Goal: Task Accomplishment & Management: Use online tool/utility

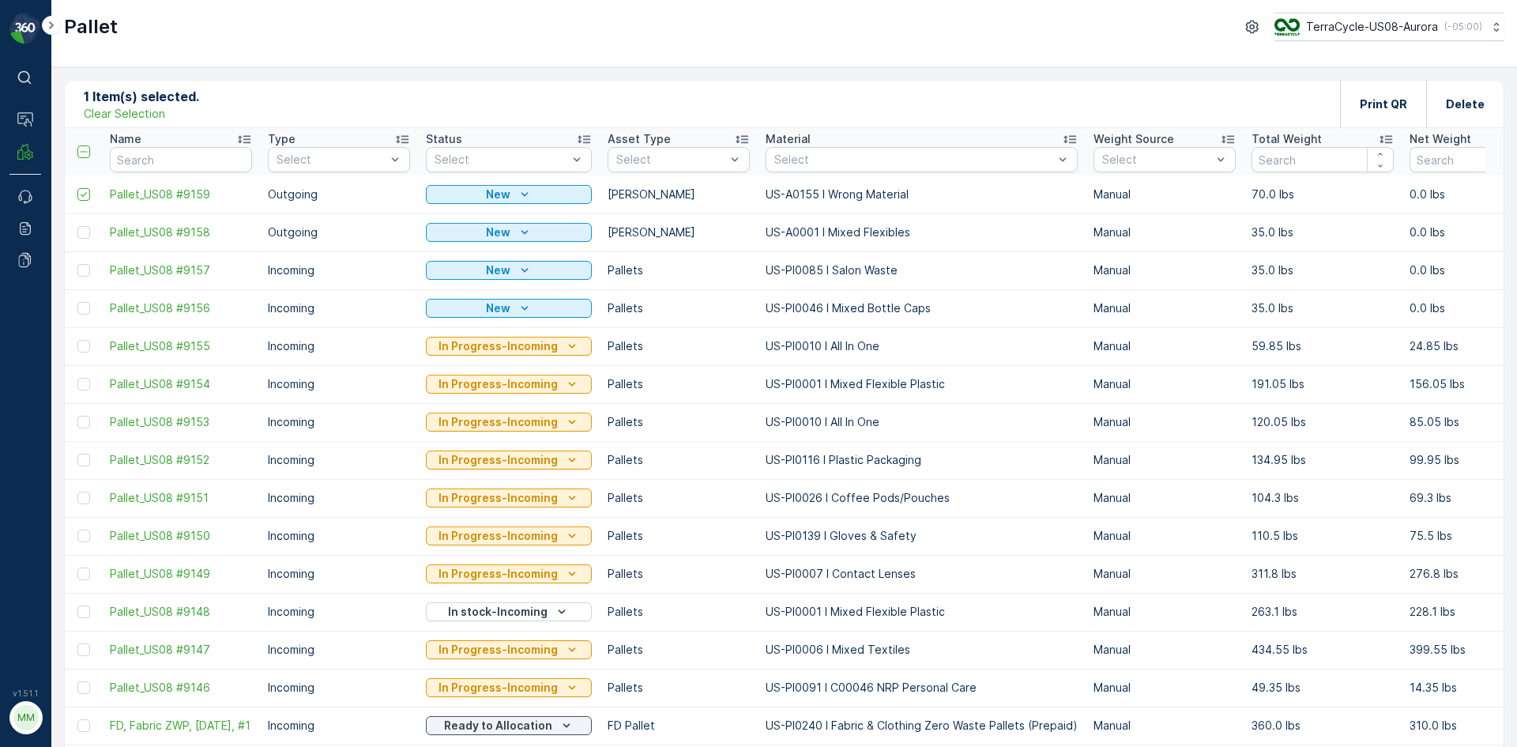
click at [122, 111] on p "Clear Selection" at bounding box center [124, 114] width 81 height 16
click at [171, 105] on p "Add" at bounding box center [166, 104] width 22 height 16
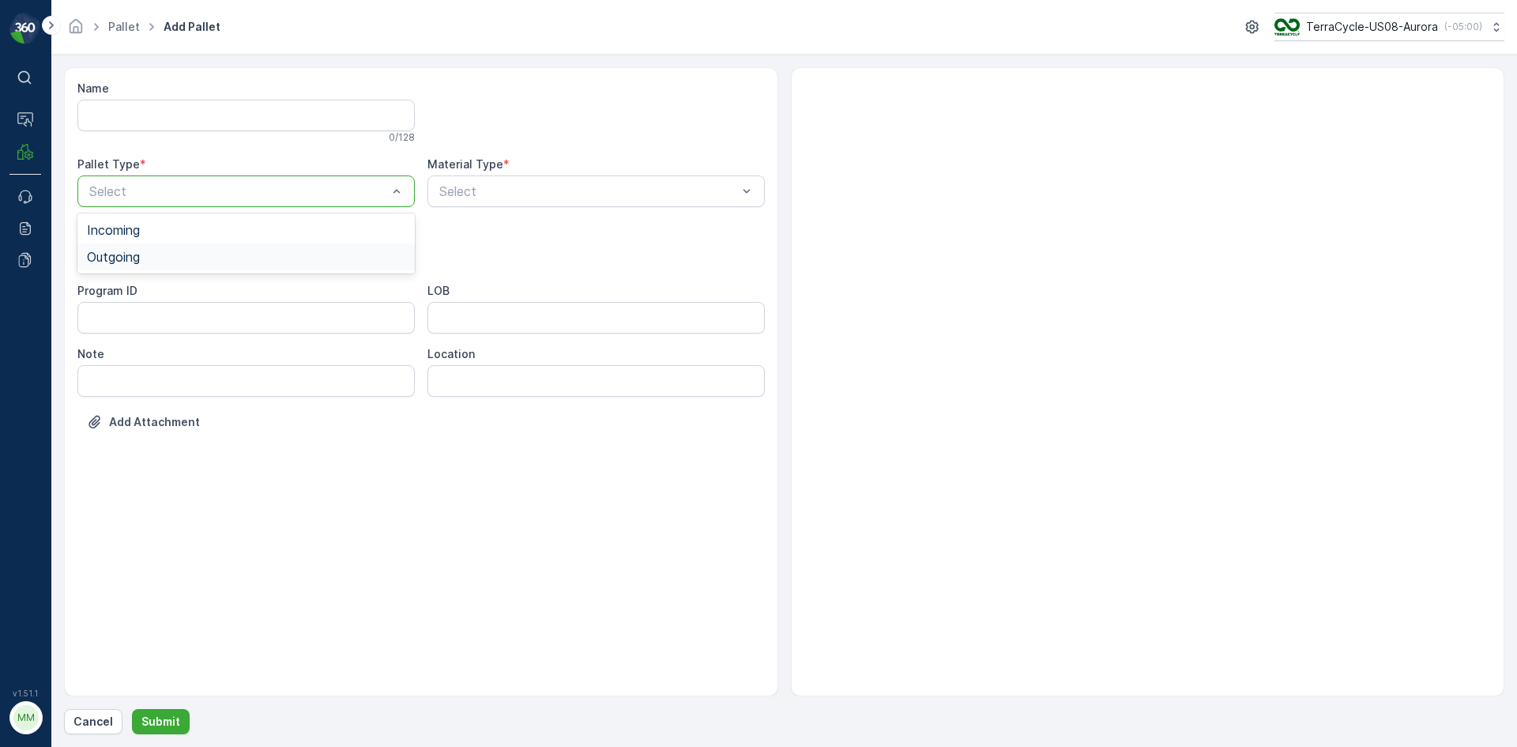
click at [104, 262] on span "Outgoing" at bounding box center [113, 257] width 53 height 14
click at [120, 292] on span "[PERSON_NAME]" at bounding box center [140, 293] width 106 height 14
type input "171"
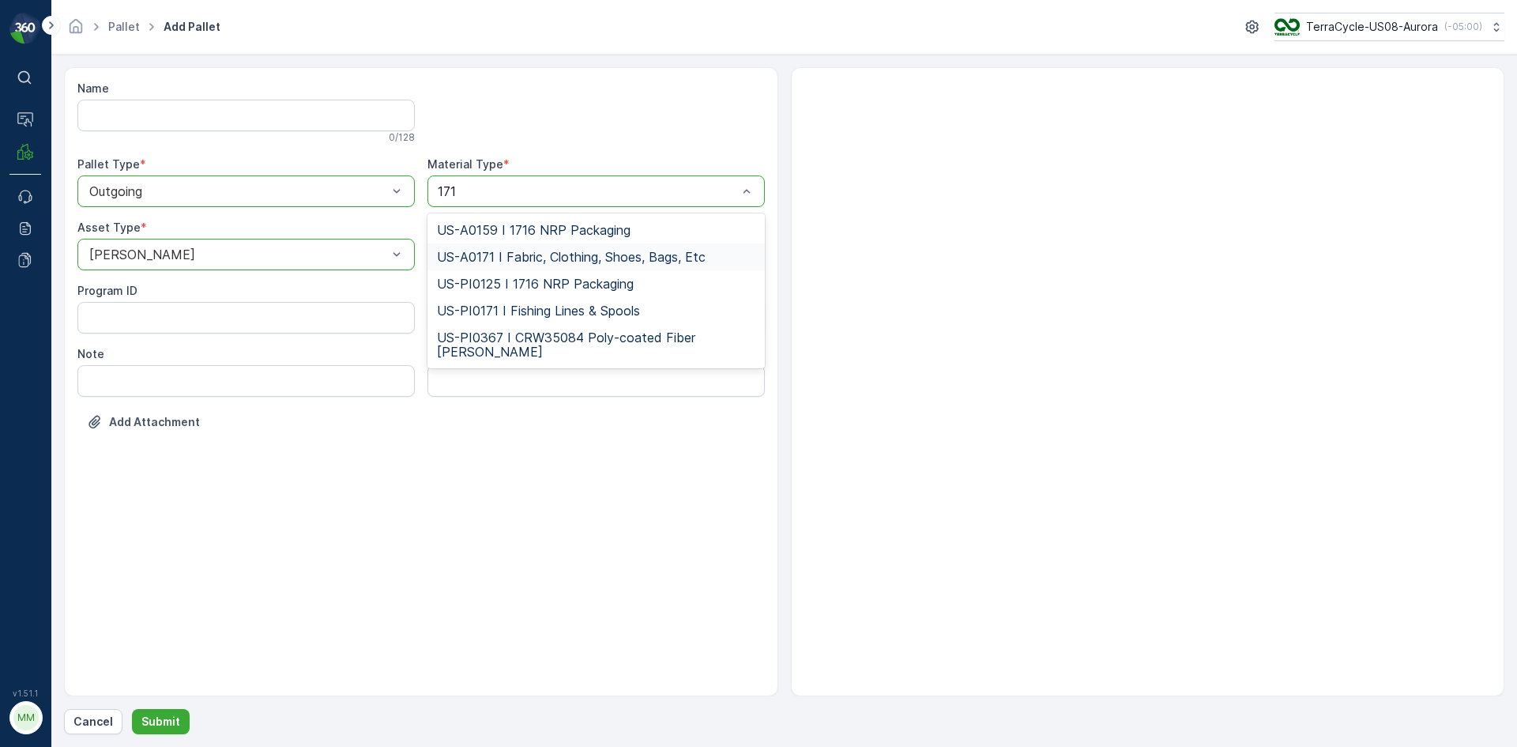
click at [649, 252] on span "US-A0171 I Fabric, Clothing, Shoes, Bags, Etc" at bounding box center [571, 257] width 269 height 14
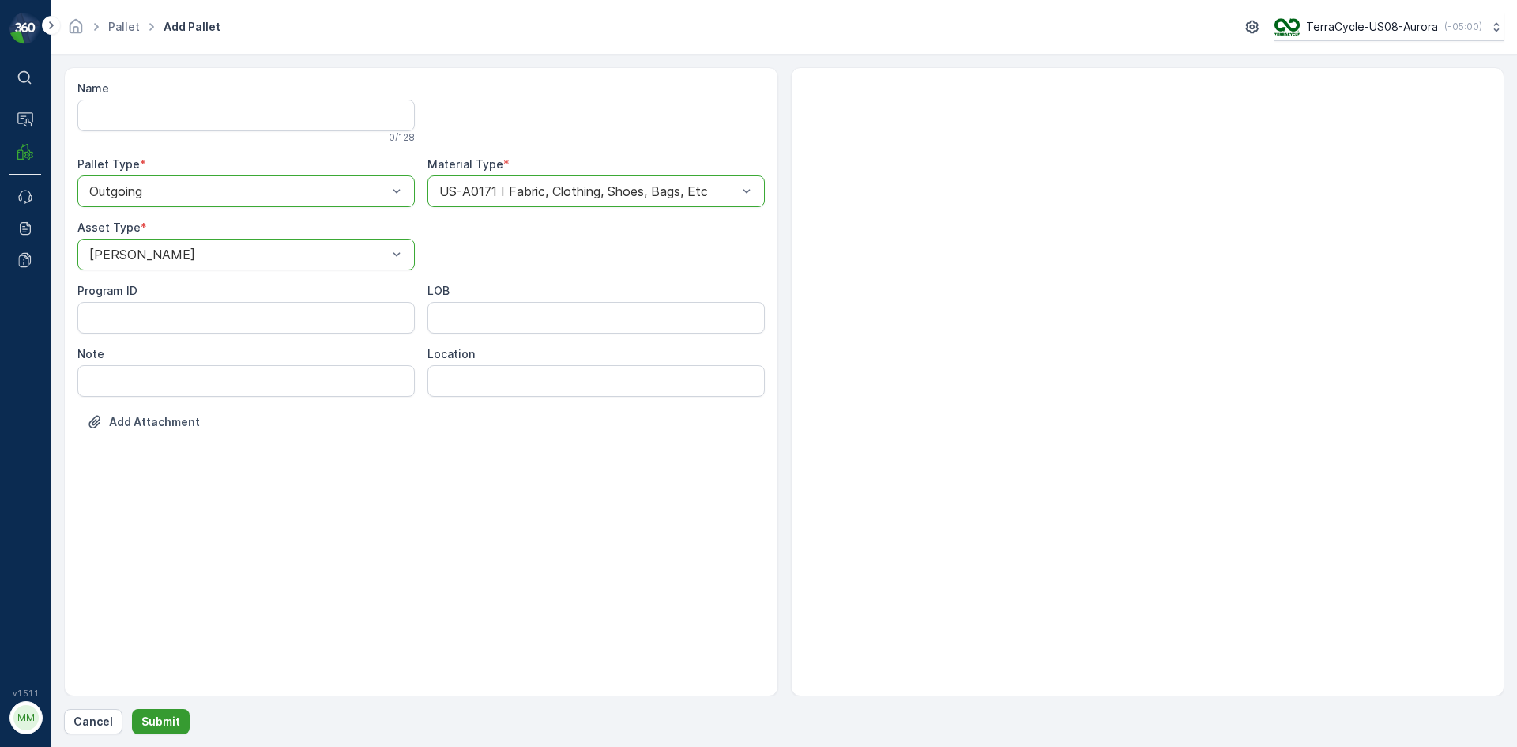
click at [147, 725] on p "Submit" at bounding box center [160, 722] width 39 height 16
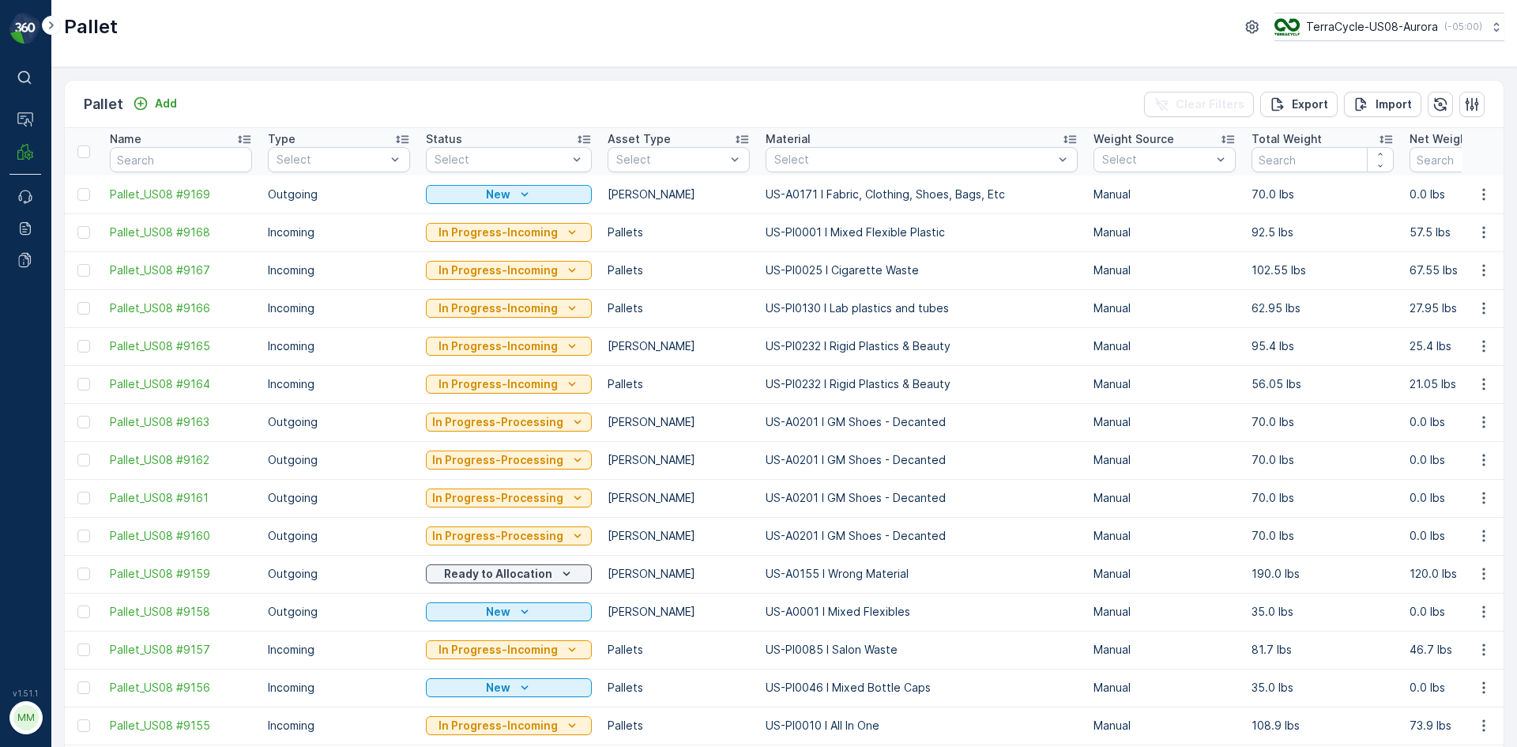
drag, startPoint x: 77, startPoint y: 192, endPoint x: 90, endPoint y: 197, distance: 13.5
click at [77, 193] on div at bounding box center [83, 194] width 13 height 13
click at [77, 188] on input "checkbox" at bounding box center [77, 188] width 0 height 0
click at [1392, 93] on div "Print QR" at bounding box center [1383, 104] width 47 height 47
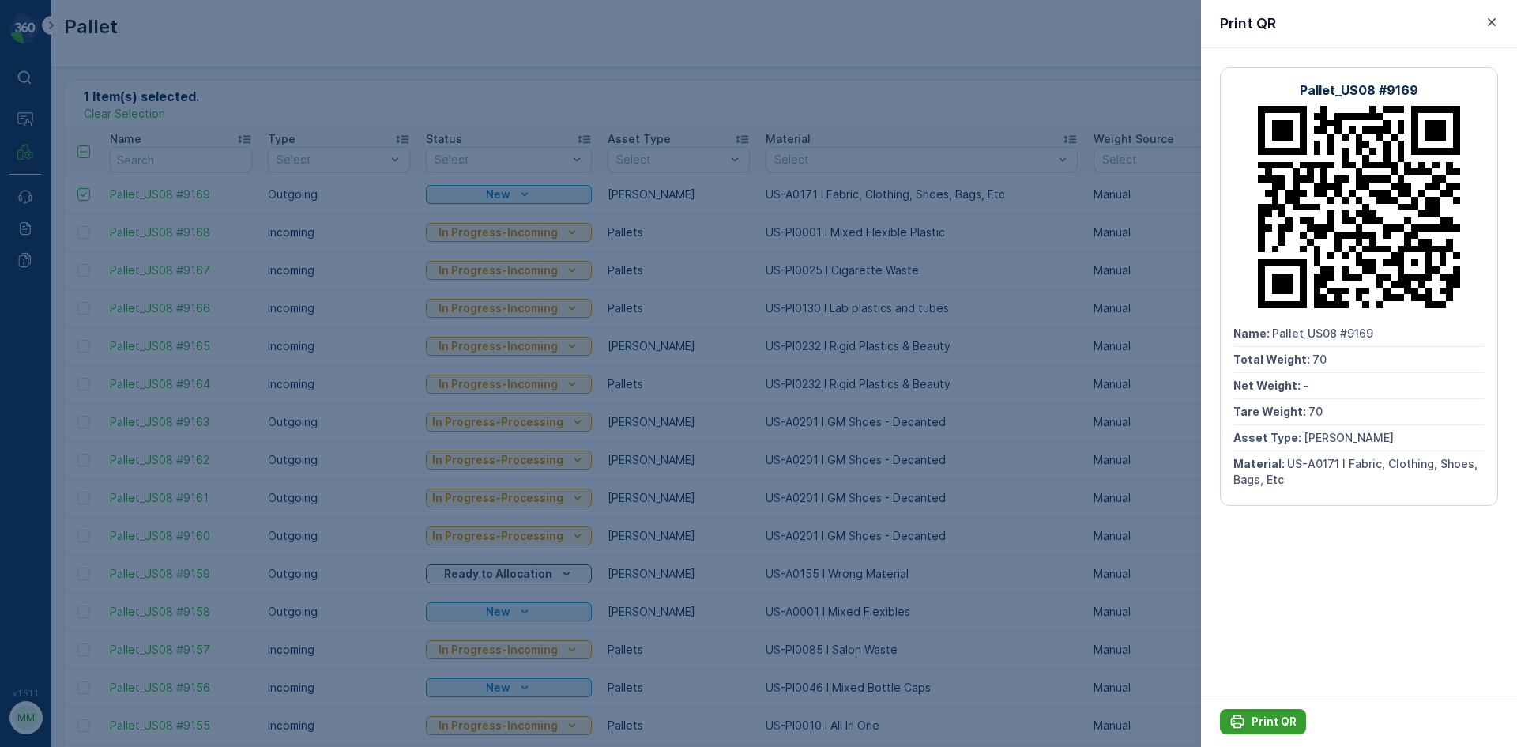
click at [1260, 723] on p "Print QR" at bounding box center [1274, 722] width 45 height 16
click at [1275, 723] on p "Print QR" at bounding box center [1274, 722] width 45 height 16
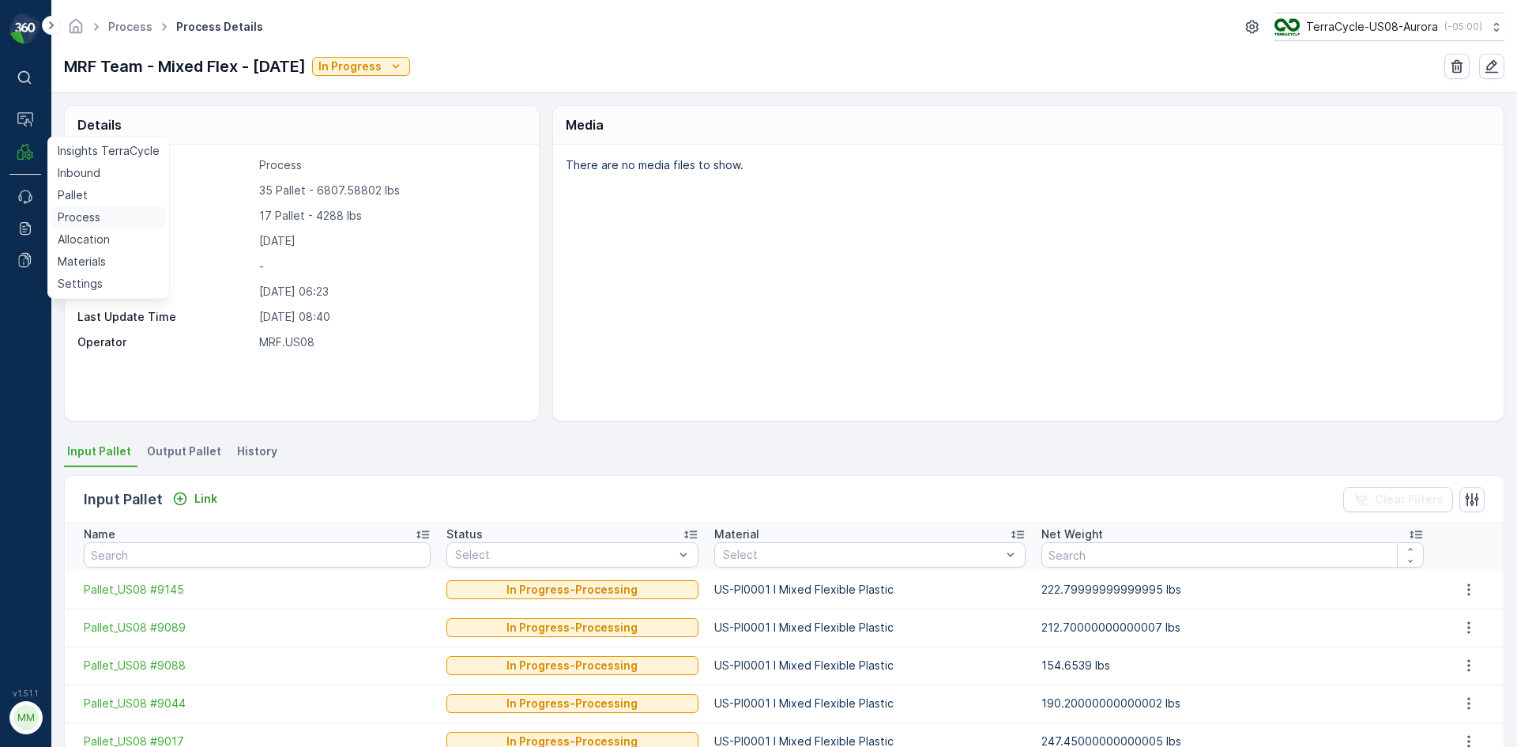
click at [78, 215] on p "Process" at bounding box center [79, 217] width 43 height 16
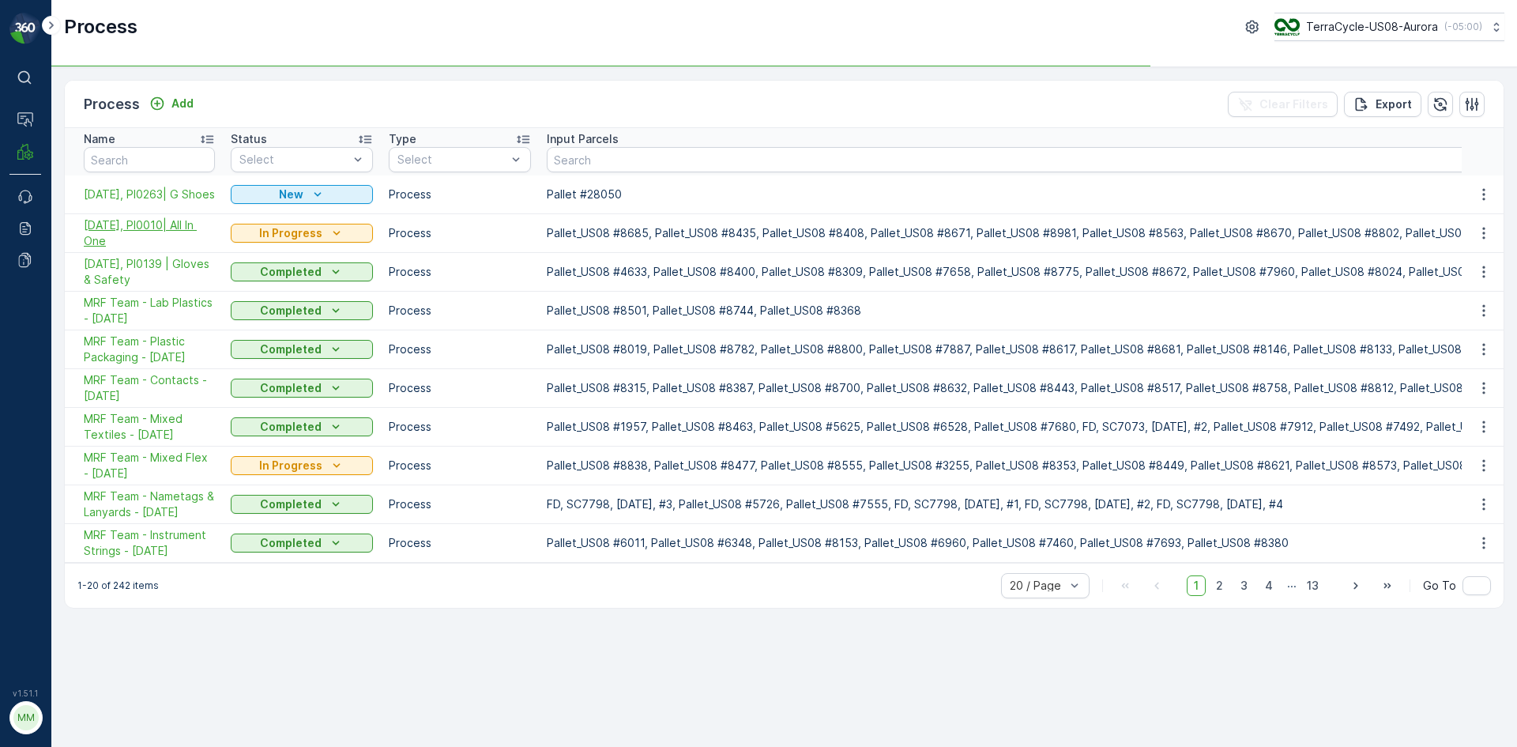
click at [179, 227] on span "10/02/25, PI0010| All In One" at bounding box center [149, 233] width 131 height 32
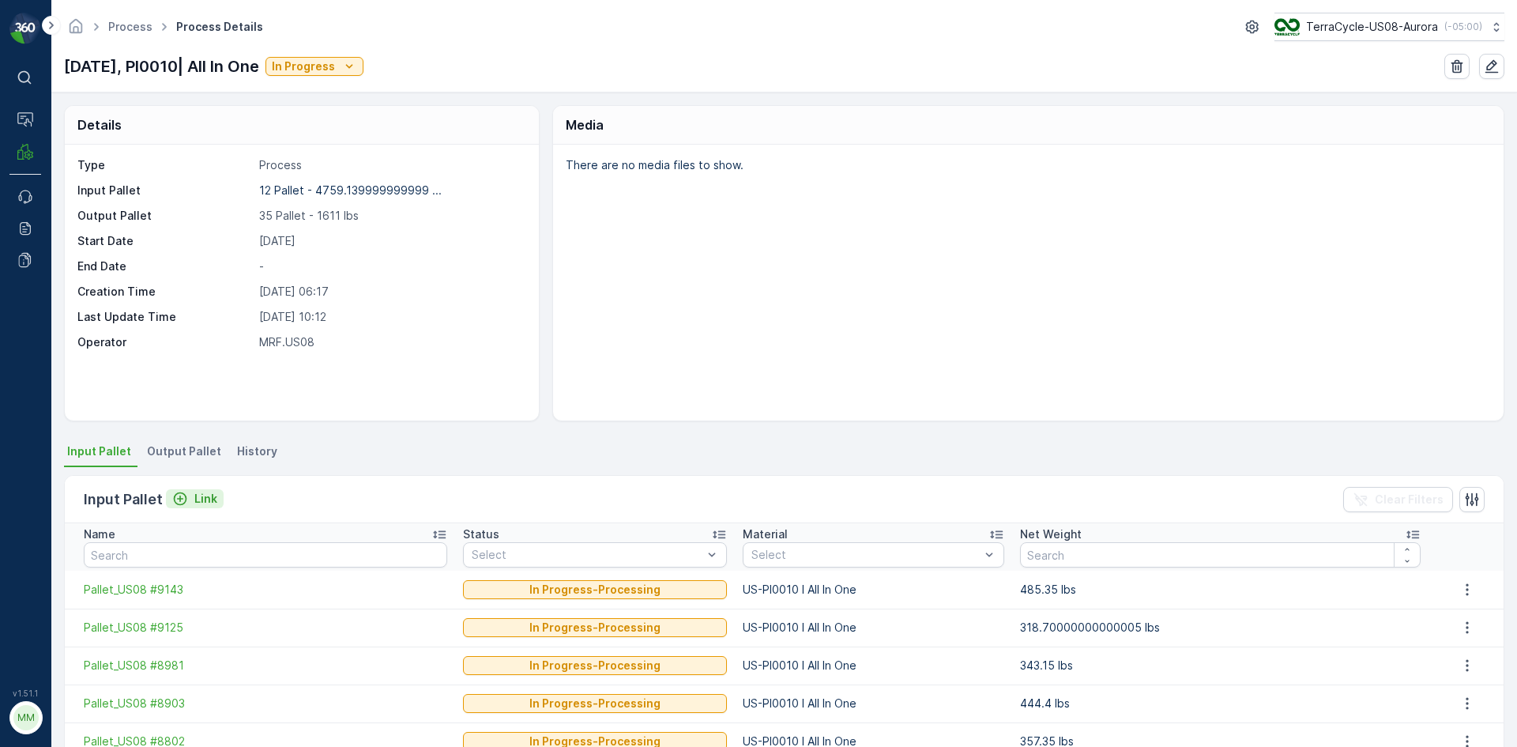
click at [213, 502] on p "Link" at bounding box center [205, 499] width 23 height 16
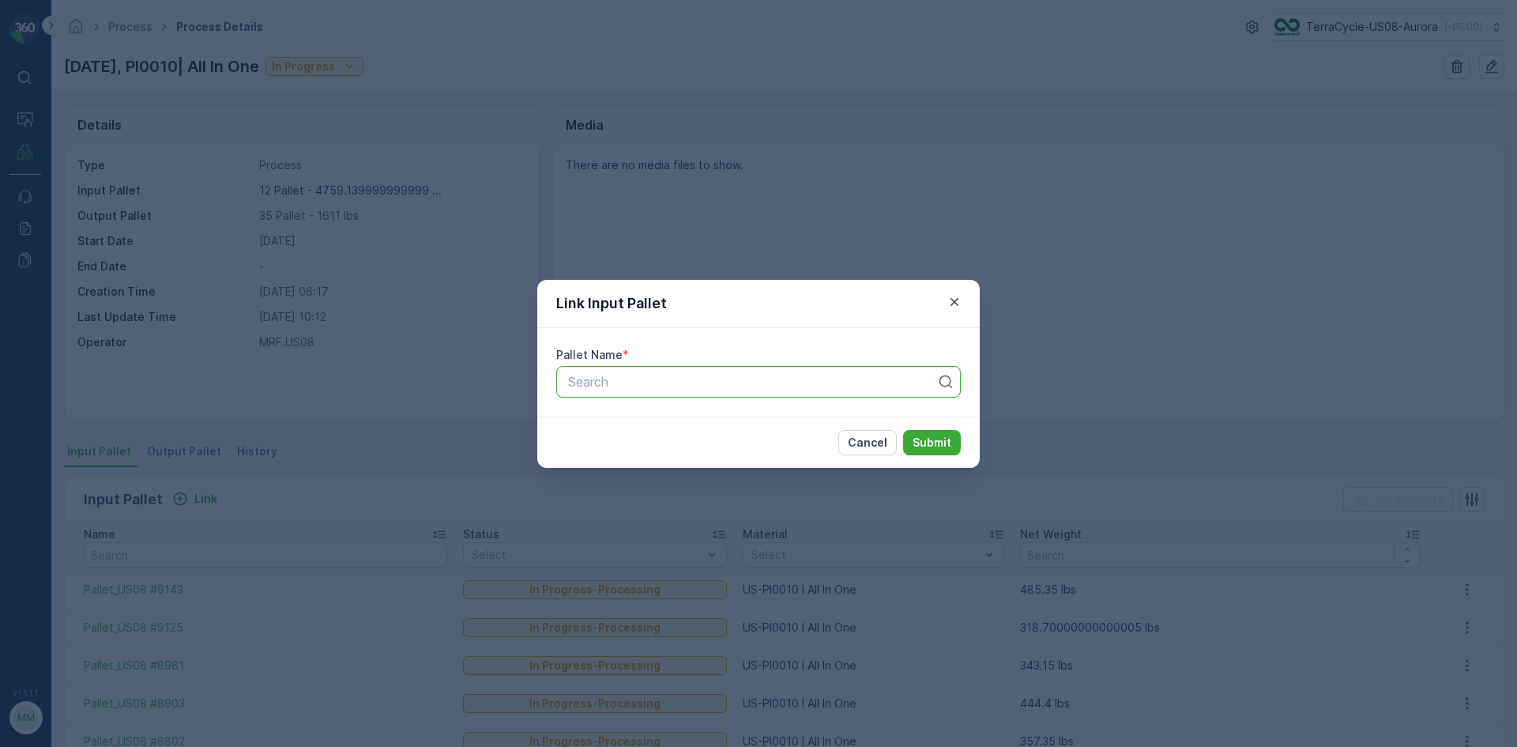
click at [680, 381] on div at bounding box center [752, 382] width 371 height 14
type input "9169"
click at [642, 419] on span "Pallet_US08 #9169" at bounding box center [622, 420] width 112 height 14
click at [933, 438] on p "Submit" at bounding box center [932, 443] width 39 height 16
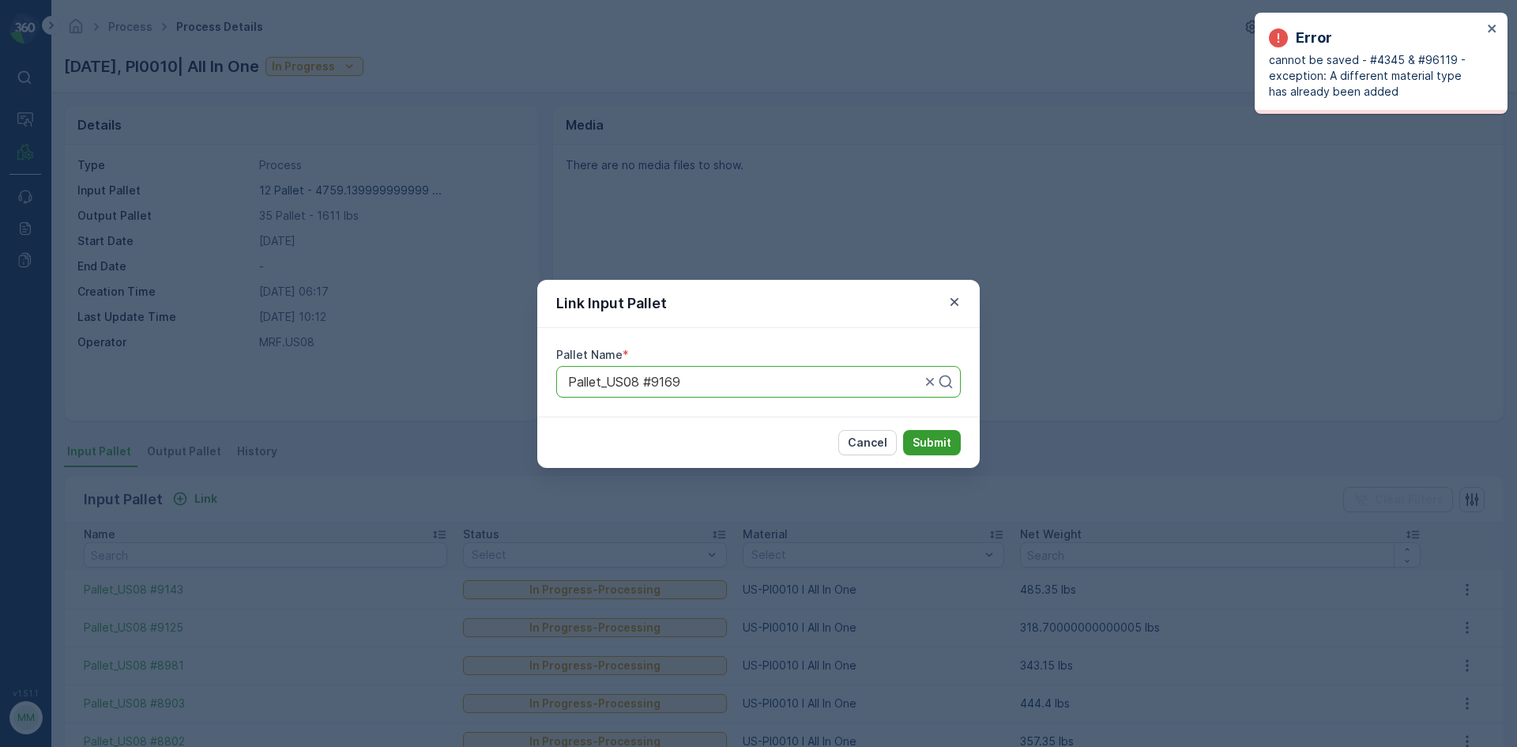
click at [933, 438] on p "Submit" at bounding box center [932, 443] width 39 height 16
click at [872, 439] on p "Cancel" at bounding box center [868, 443] width 40 height 16
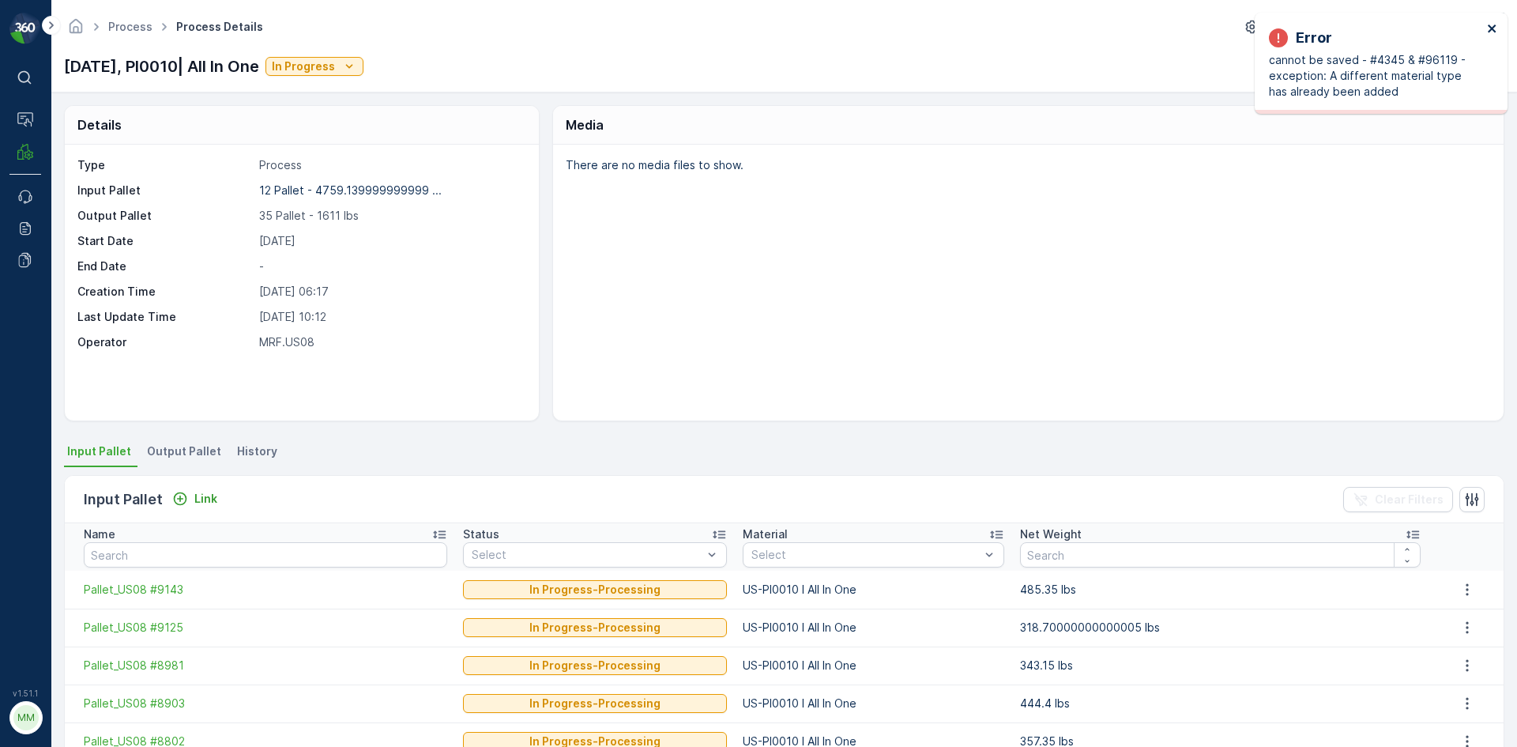
click at [1494, 28] on icon "close" at bounding box center [1492, 28] width 8 height 8
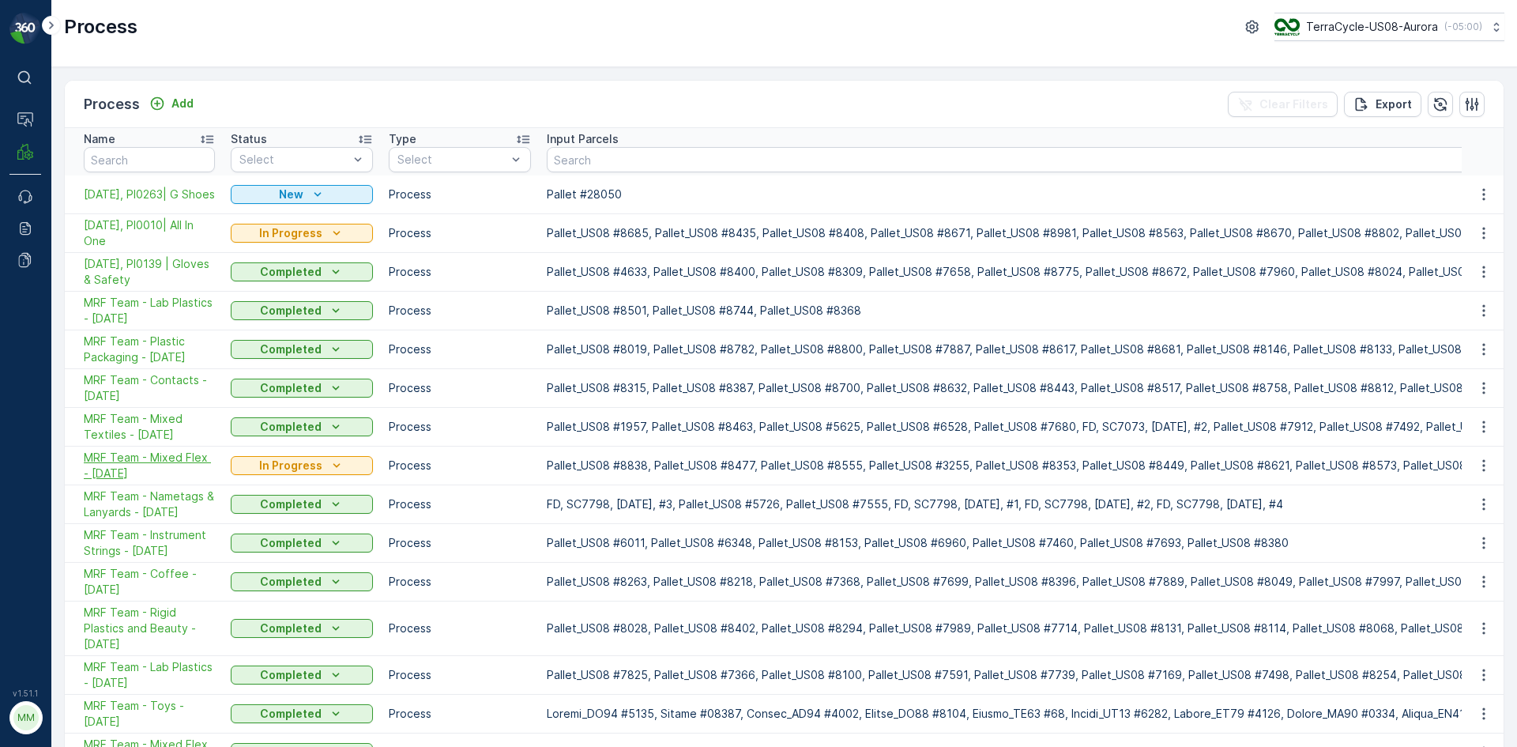
click at [149, 463] on span "MRF Team - Mixed Flex - 09/22/2025" at bounding box center [149, 466] width 131 height 32
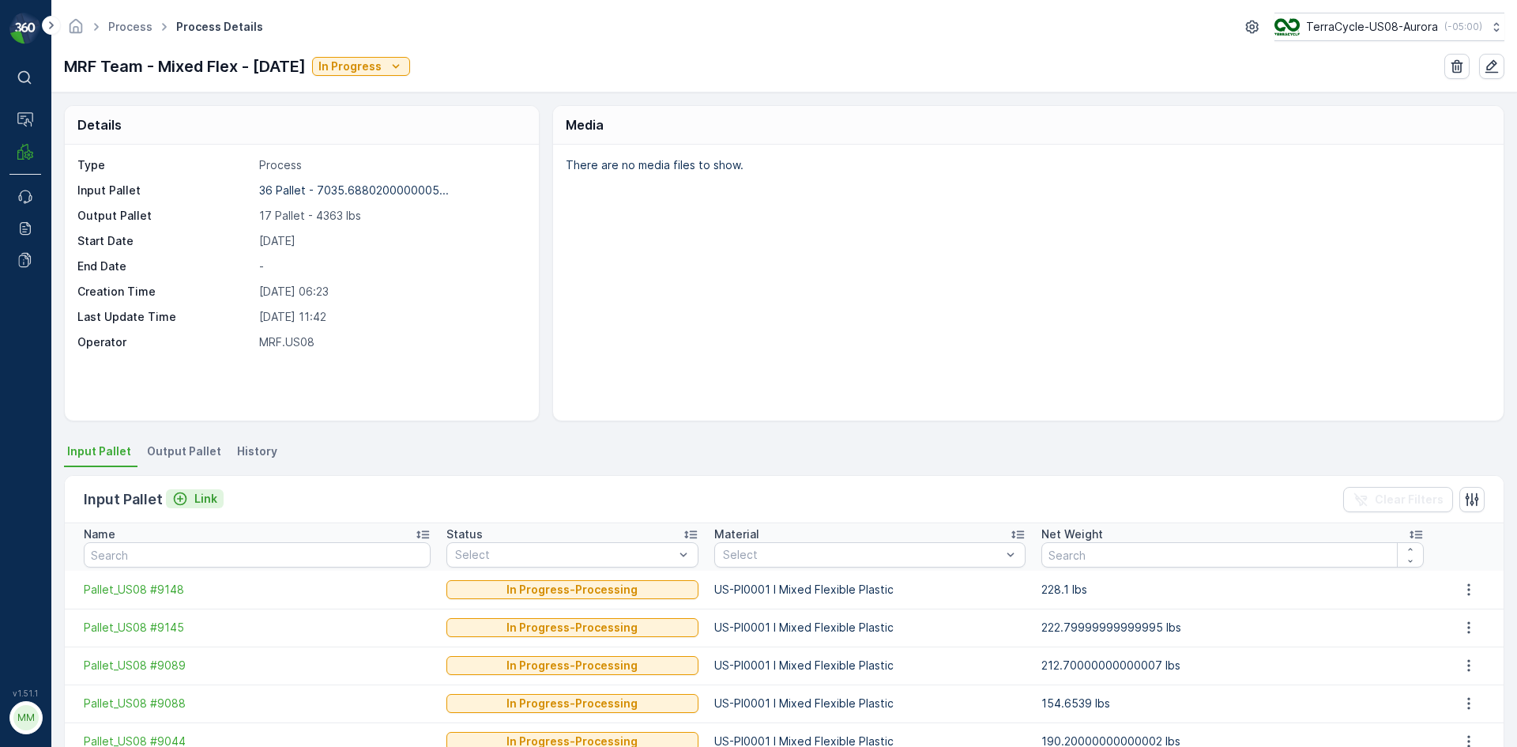
click at [195, 495] on p "Link" at bounding box center [205, 499] width 23 height 16
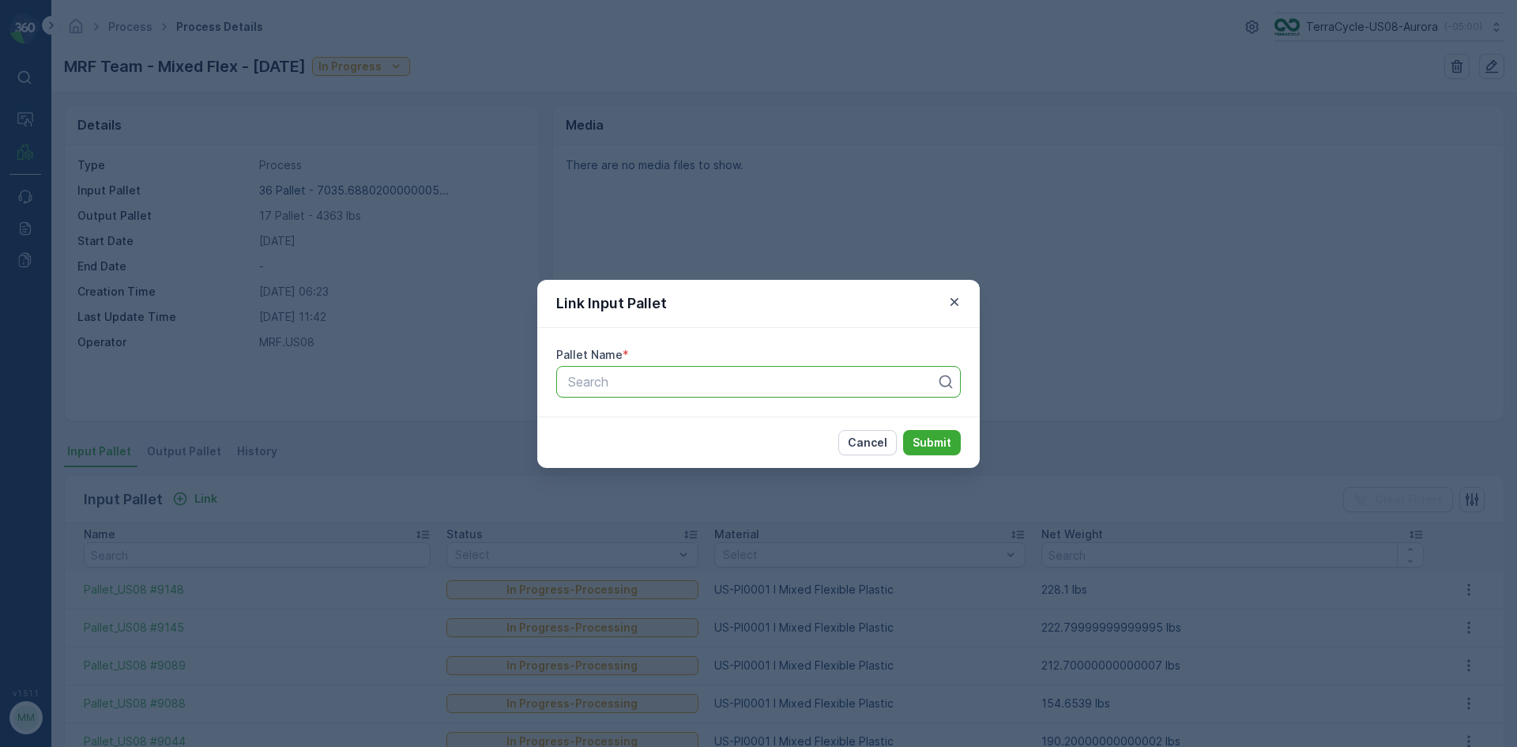
click at [749, 394] on div "Search" at bounding box center [758, 382] width 405 height 32
type input "9134"
click at [903, 430] on button "Submit" at bounding box center [932, 442] width 58 height 25
click at [733, 448] on div "Pallet_US08 #9134" at bounding box center [759, 447] width 386 height 14
click at [921, 443] on p "Submit" at bounding box center [932, 443] width 39 height 16
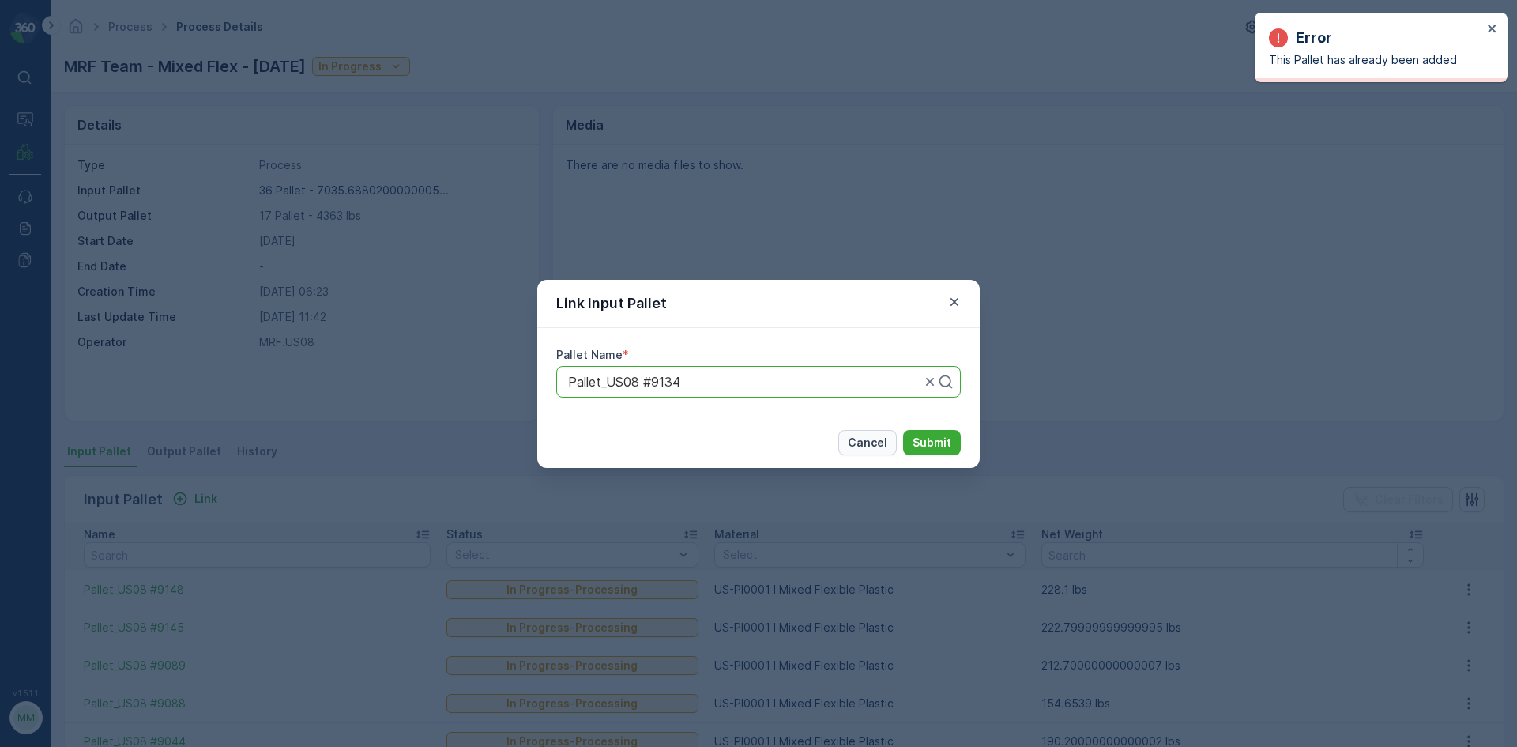
click at [868, 435] on p "Cancel" at bounding box center [868, 443] width 40 height 16
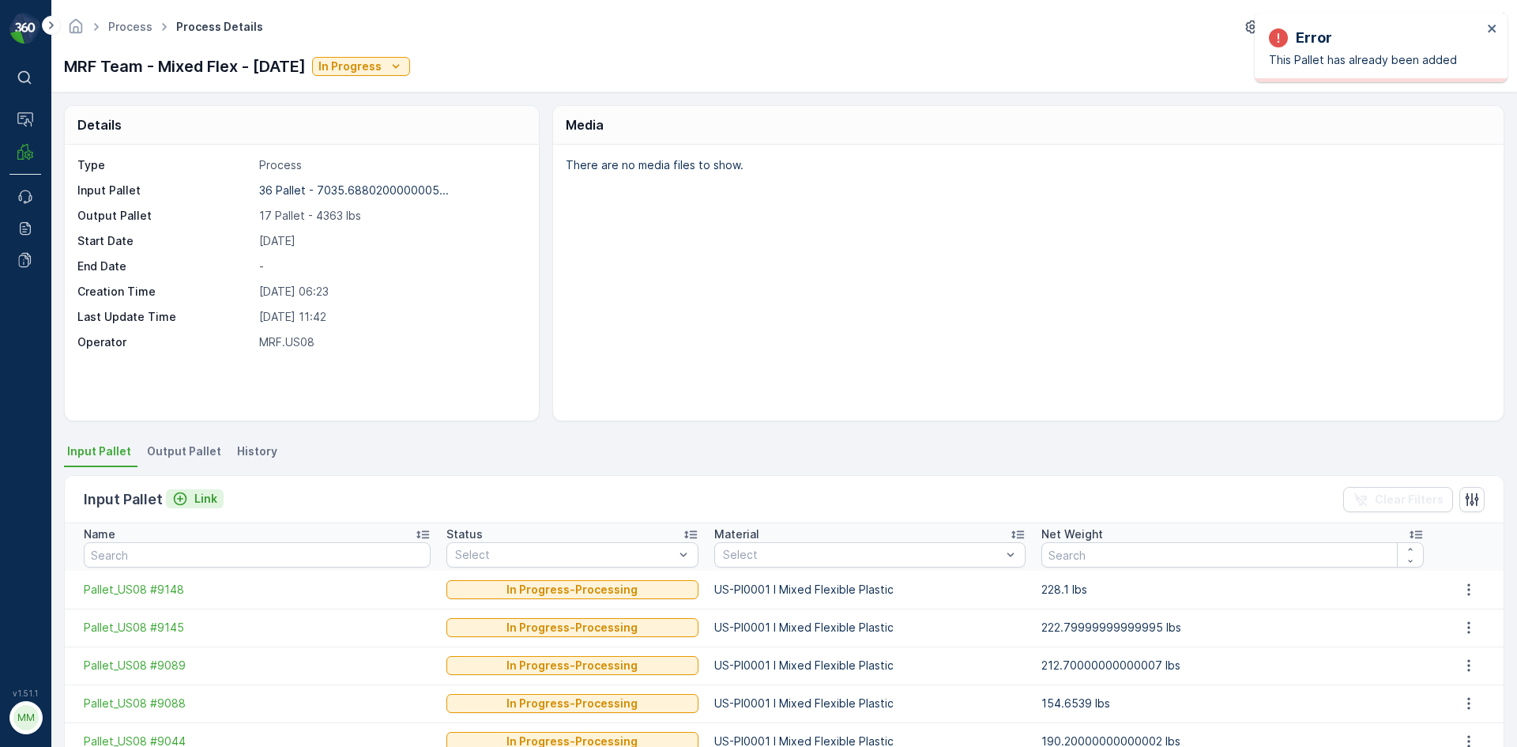
click at [207, 496] on p "Link" at bounding box center [205, 499] width 23 height 16
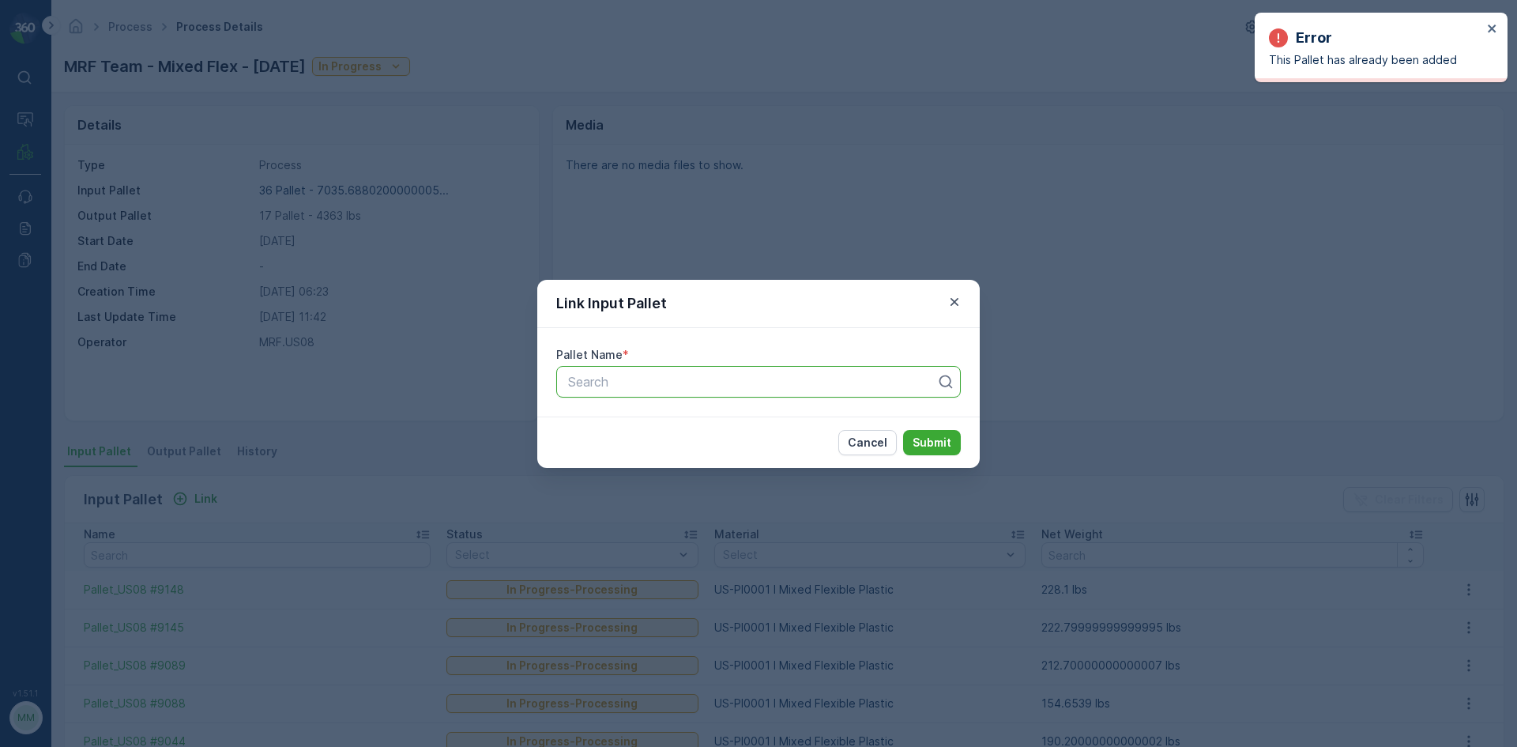
click at [770, 383] on div at bounding box center [752, 382] width 371 height 14
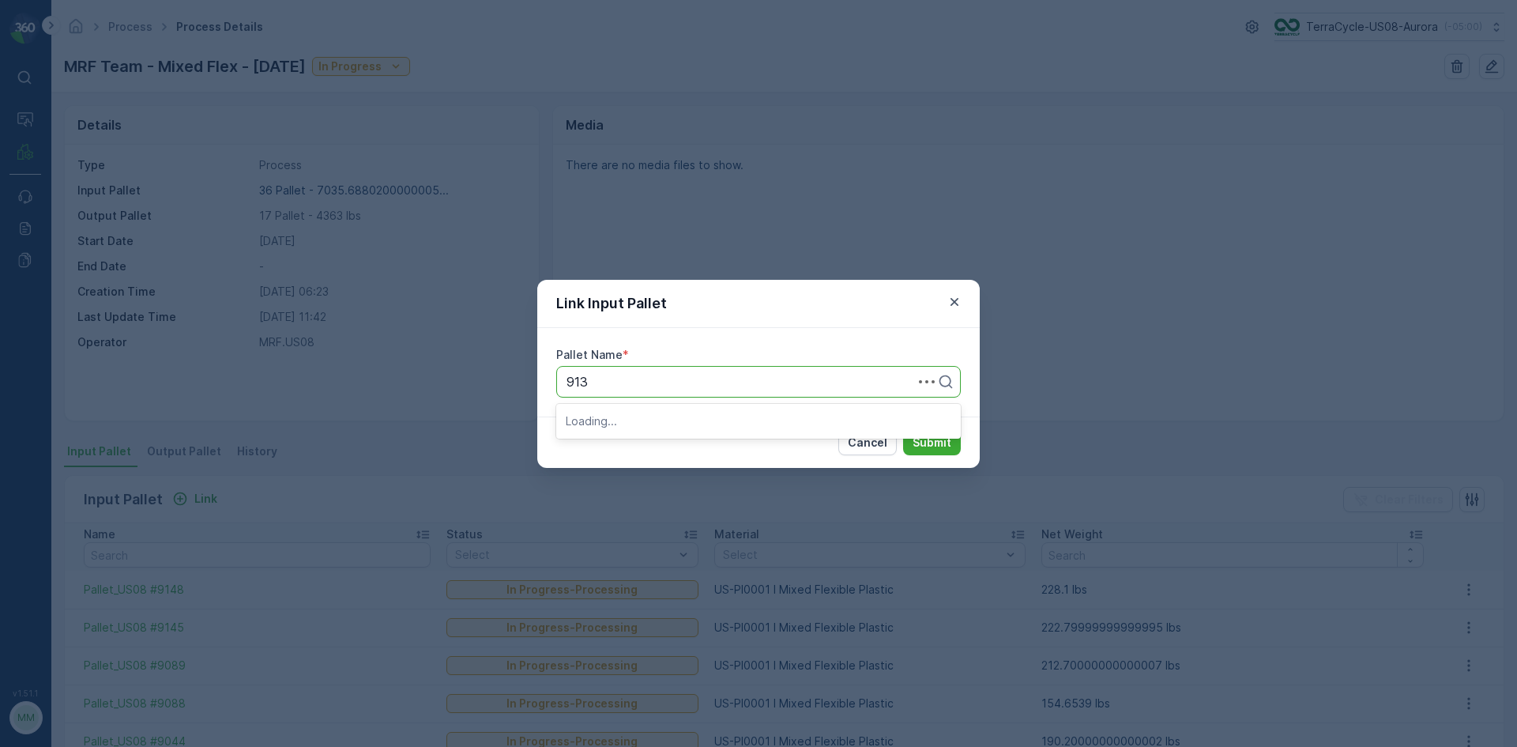
type input "9134"
click at [759, 420] on div "Pallet #29134" at bounding box center [759, 420] width 386 height 14
click at [921, 440] on p "Submit" at bounding box center [932, 443] width 39 height 16
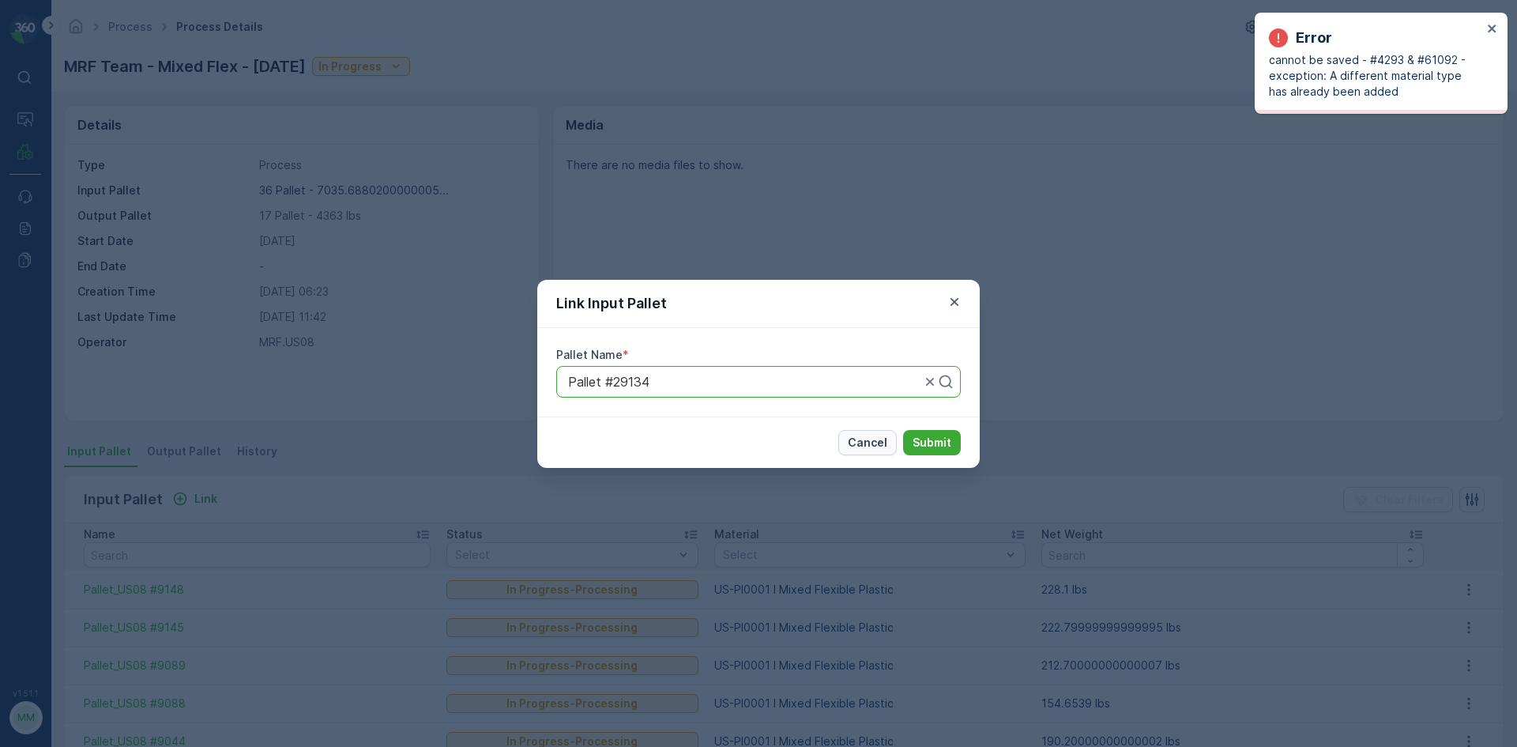
click at [866, 441] on p "Cancel" at bounding box center [868, 443] width 40 height 16
